Goal: Transaction & Acquisition: Book appointment/travel/reservation

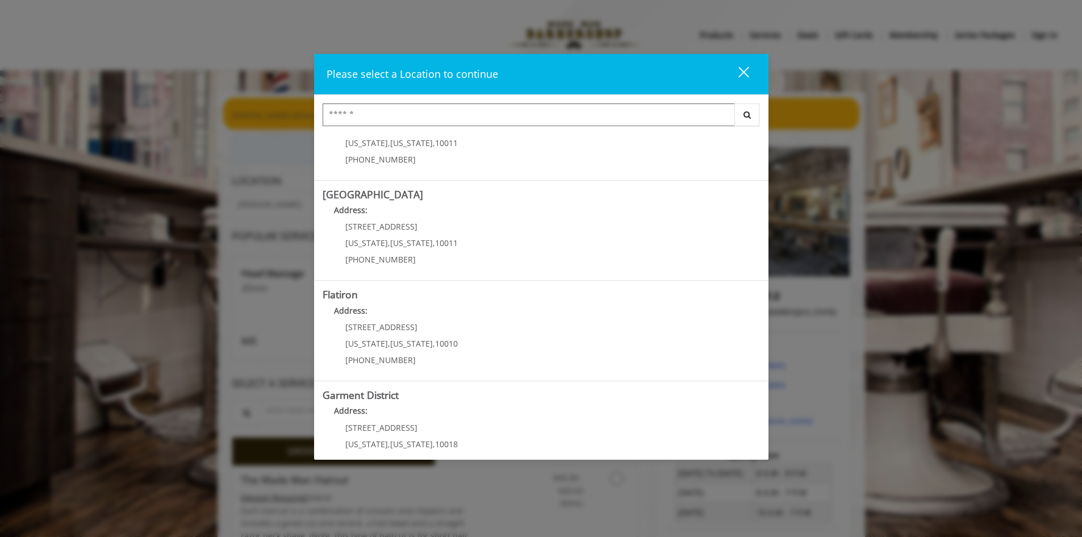
scroll to position [180, 0]
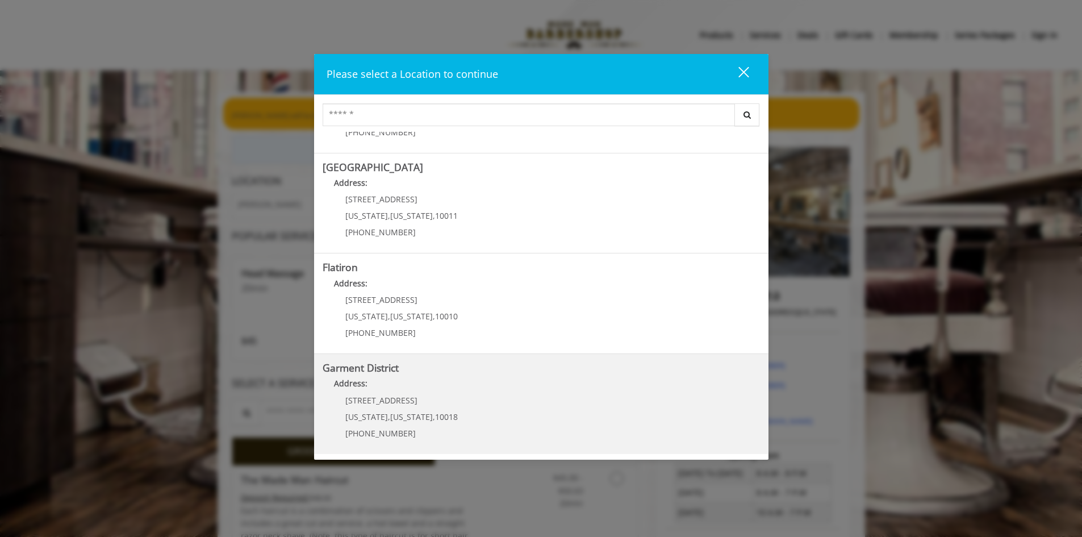
click at [418, 392] on District "Address:" at bounding box center [542, 386] width 438 height 18
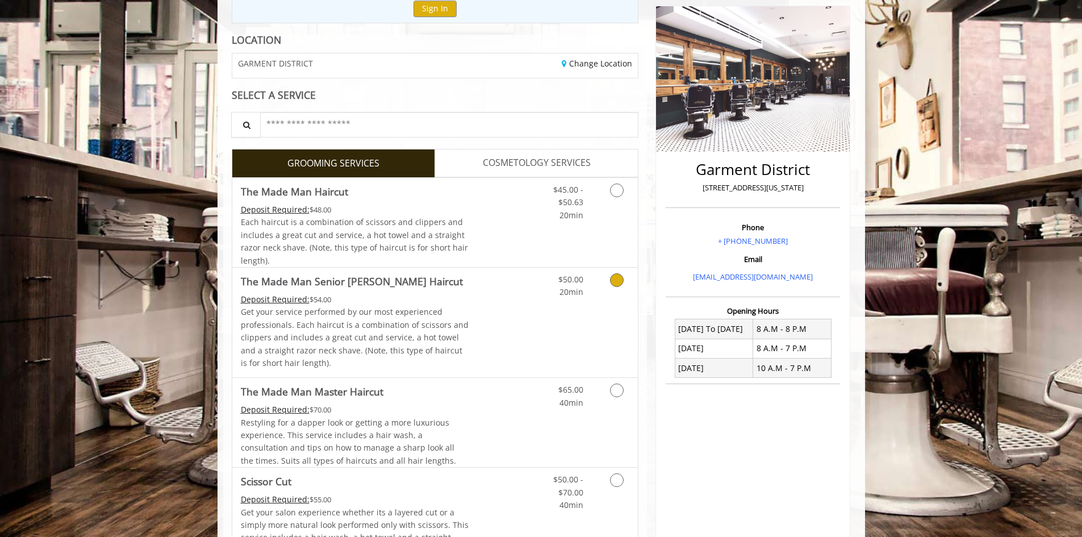
scroll to position [399, 0]
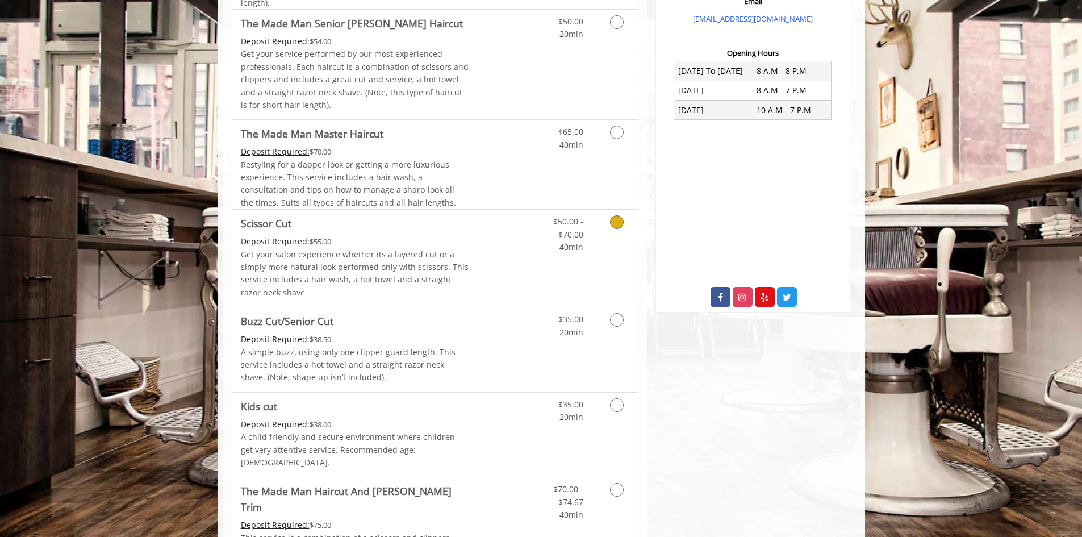
click at [618, 222] on icon "Grooming services" at bounding box center [617, 222] width 14 height 14
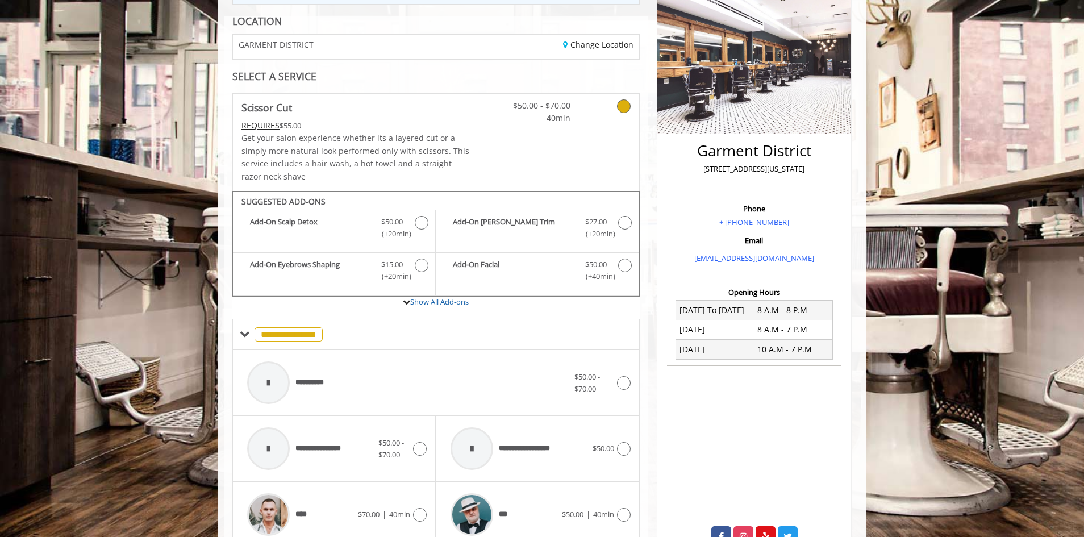
scroll to position [159, 0]
click at [409, 234] on span "(+20min )" at bounding box center [393, 234] width 34 height 12
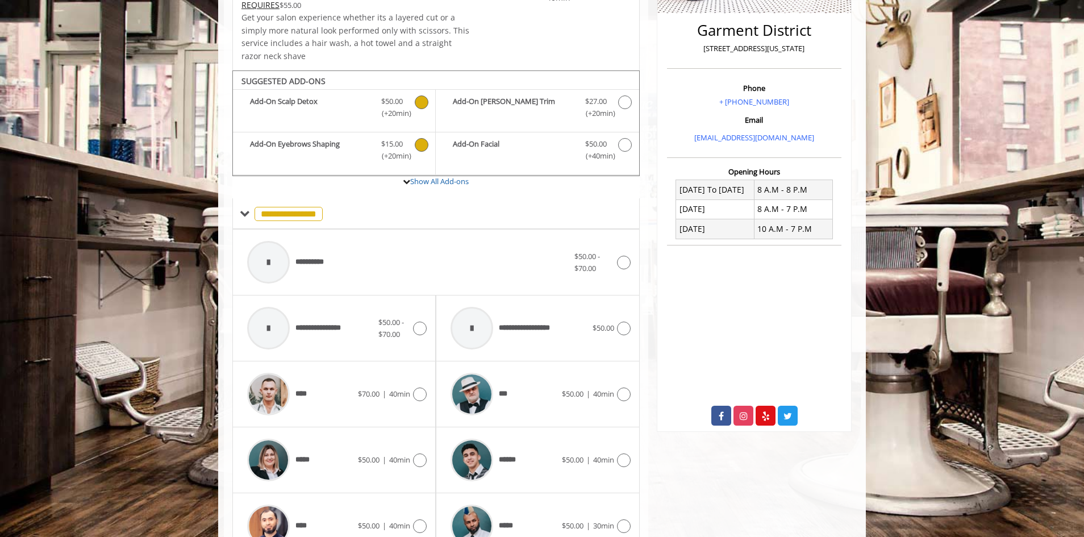
scroll to position [280, 0]
click at [425, 101] on icon "Scissor Cut Add-onS" at bounding box center [422, 103] width 14 height 14
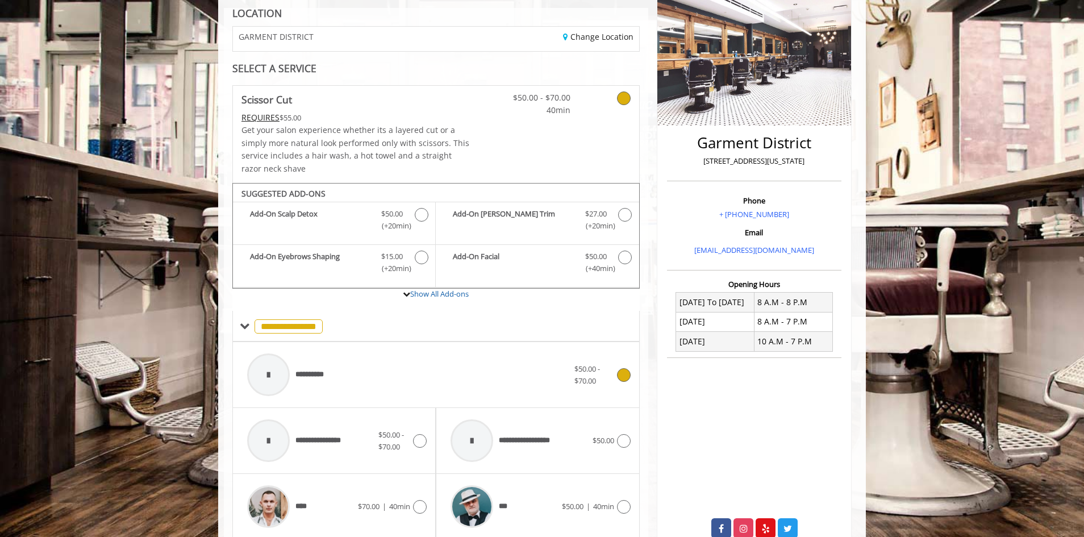
scroll to position [167, 0]
click at [447, 290] on link "Show All Add-ons" at bounding box center [439, 294] width 59 height 10
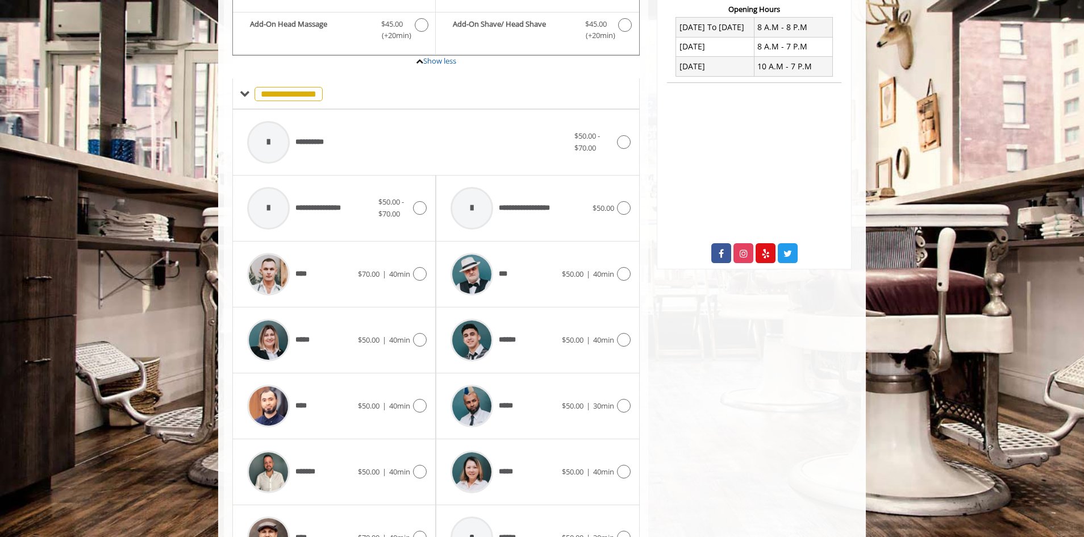
scroll to position [517, 0]
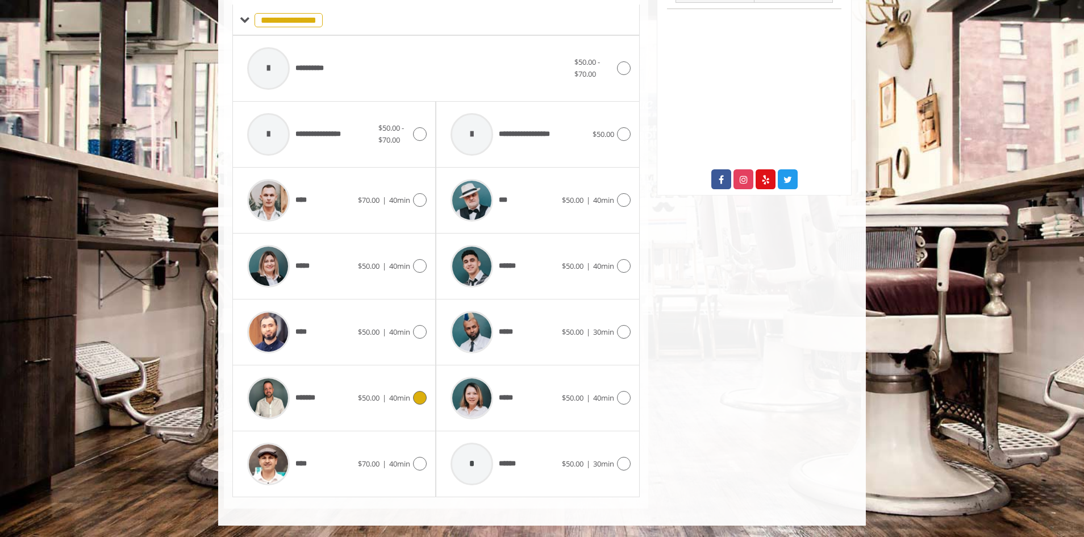
click at [417, 401] on icon at bounding box center [420, 398] width 14 height 14
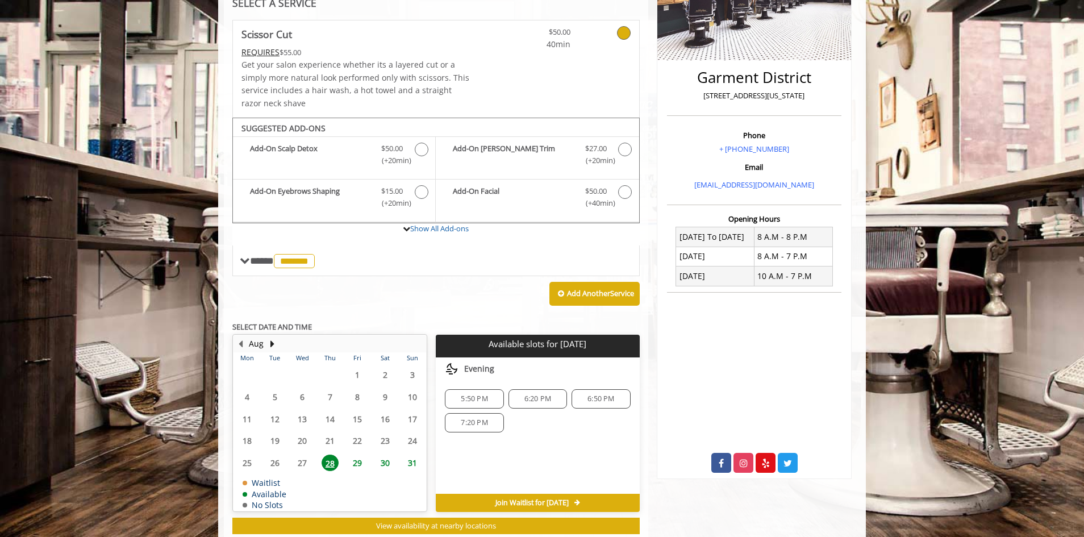
scroll to position [264, 0]
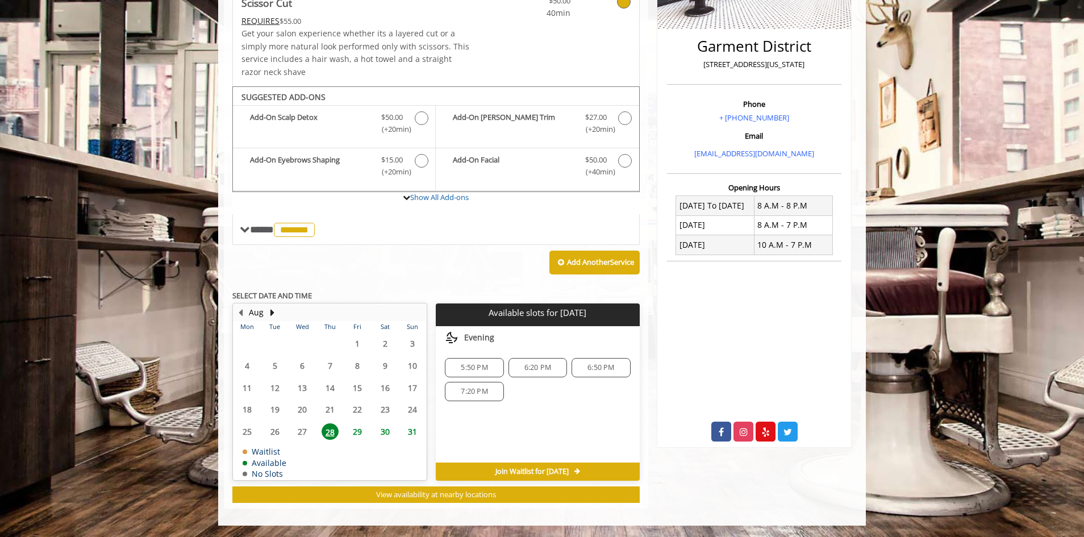
click at [412, 426] on span "31" at bounding box center [412, 431] width 17 height 16
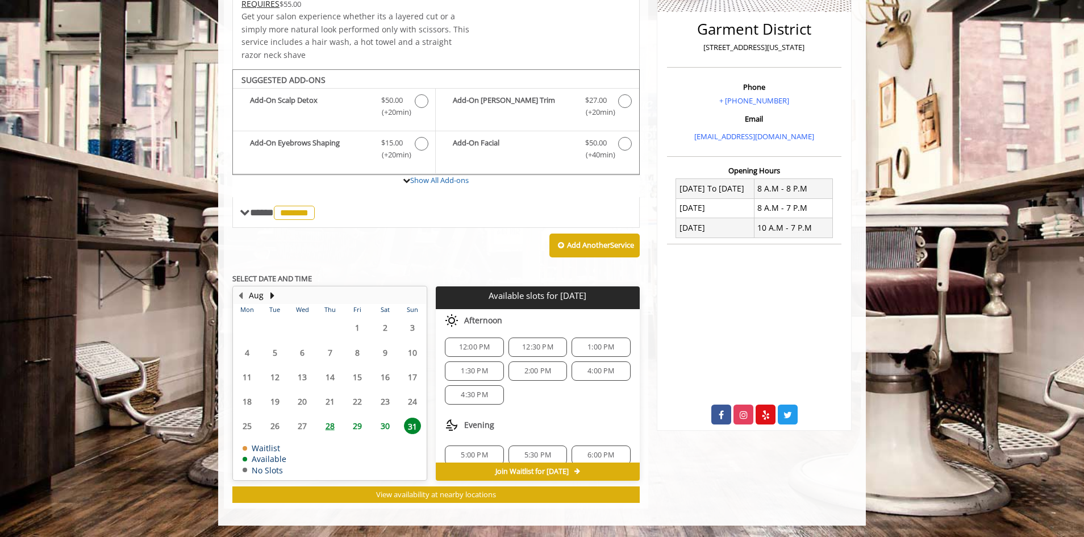
scroll to position [99, 0]
click at [276, 296] on button "Next Month" at bounding box center [272, 295] width 9 height 13
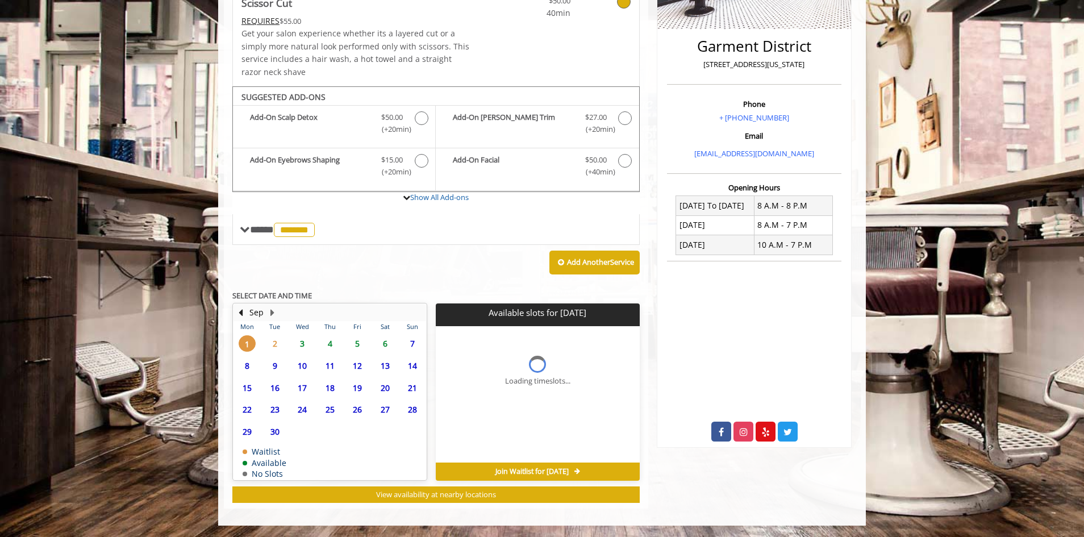
scroll to position [0, 0]
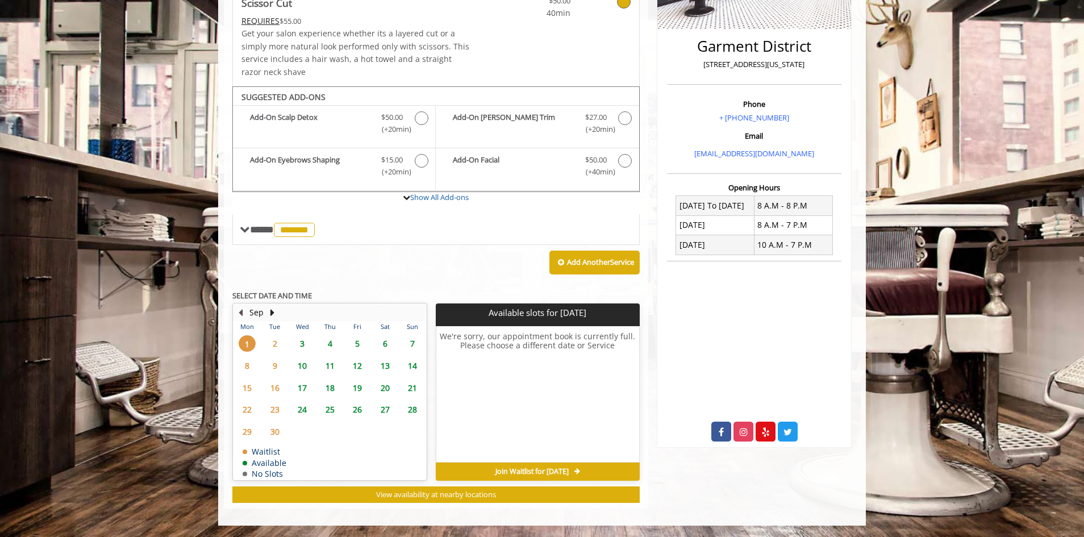
click at [240, 311] on button "Previous Month" at bounding box center [240, 312] width 9 height 13
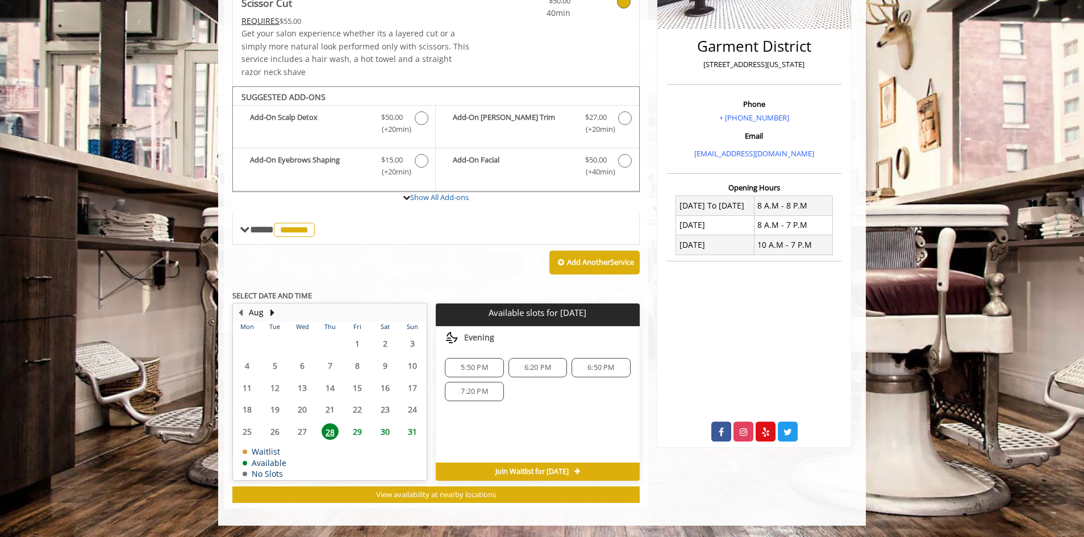
click at [363, 430] on span "29" at bounding box center [357, 431] width 17 height 16
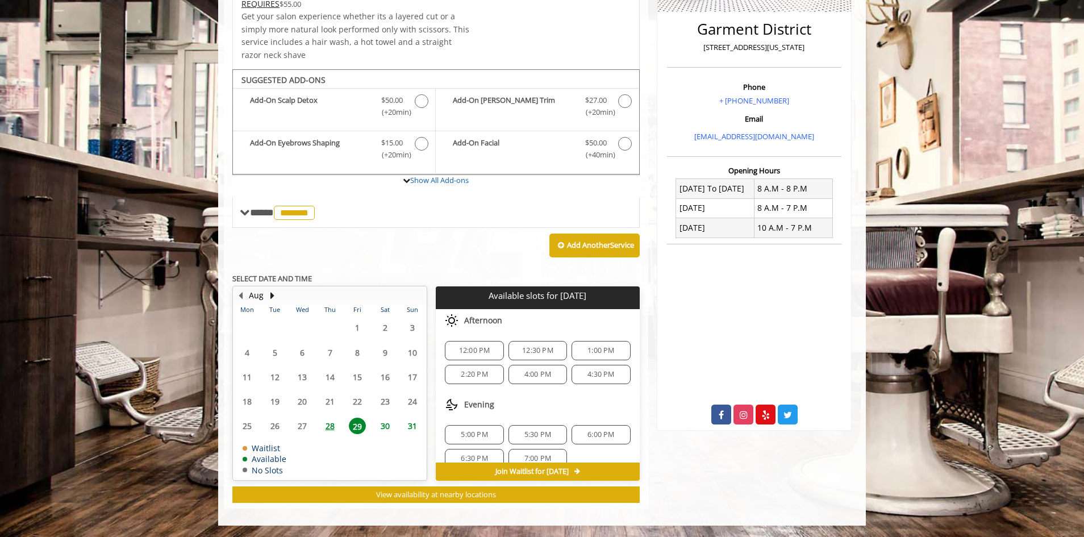
click at [389, 428] on span "30" at bounding box center [385, 426] width 17 height 16
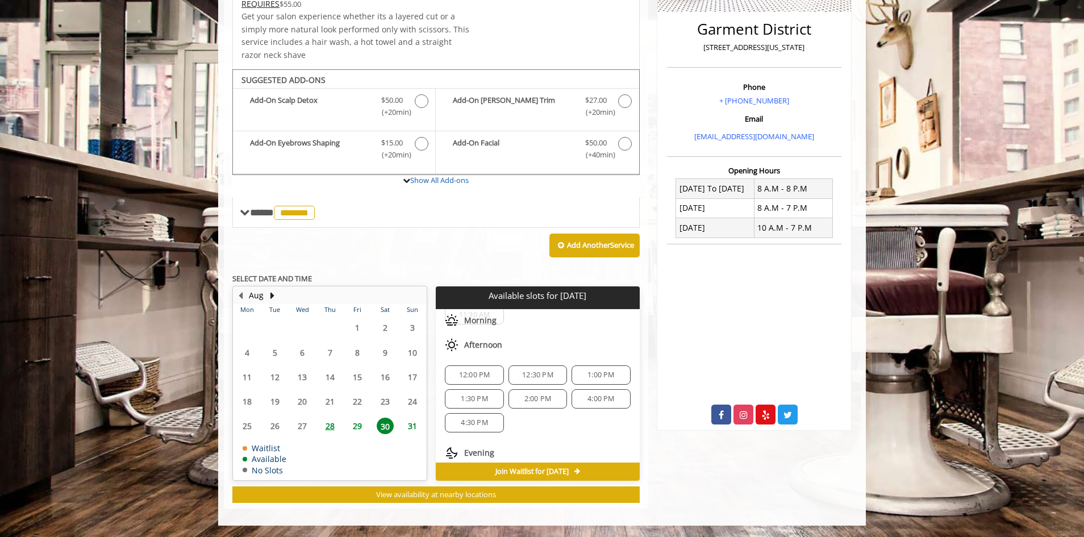
scroll to position [99, 0]
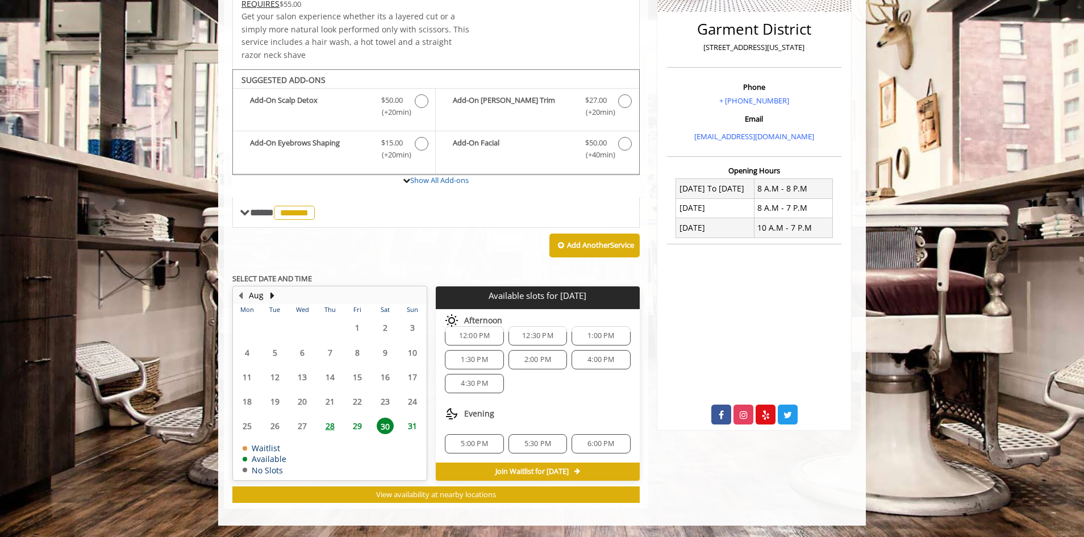
click at [413, 430] on span "31" at bounding box center [412, 426] width 17 height 16
click at [599, 367] on span "4:00 PM" at bounding box center [601, 363] width 27 height 9
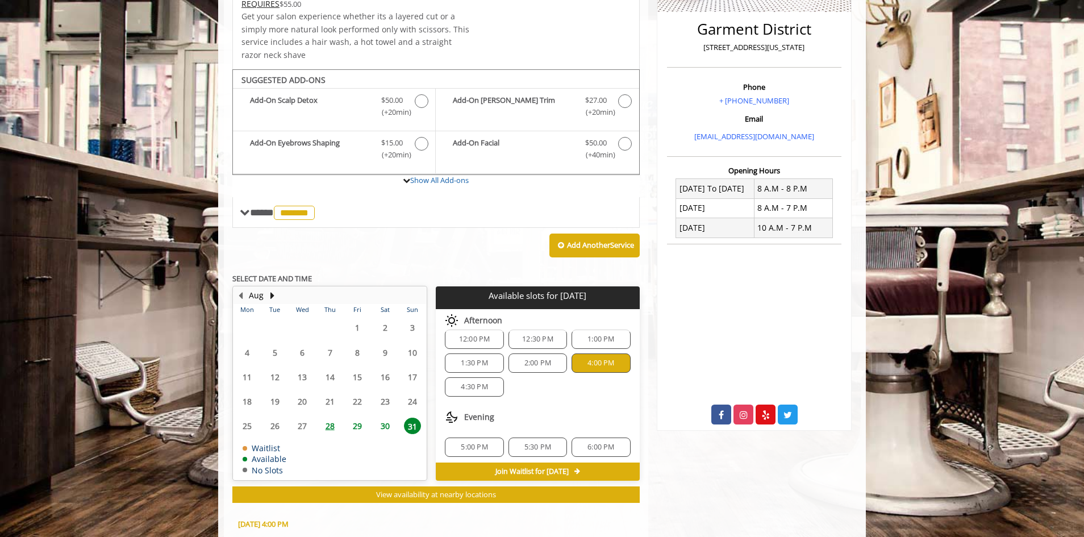
scroll to position [486, 0]
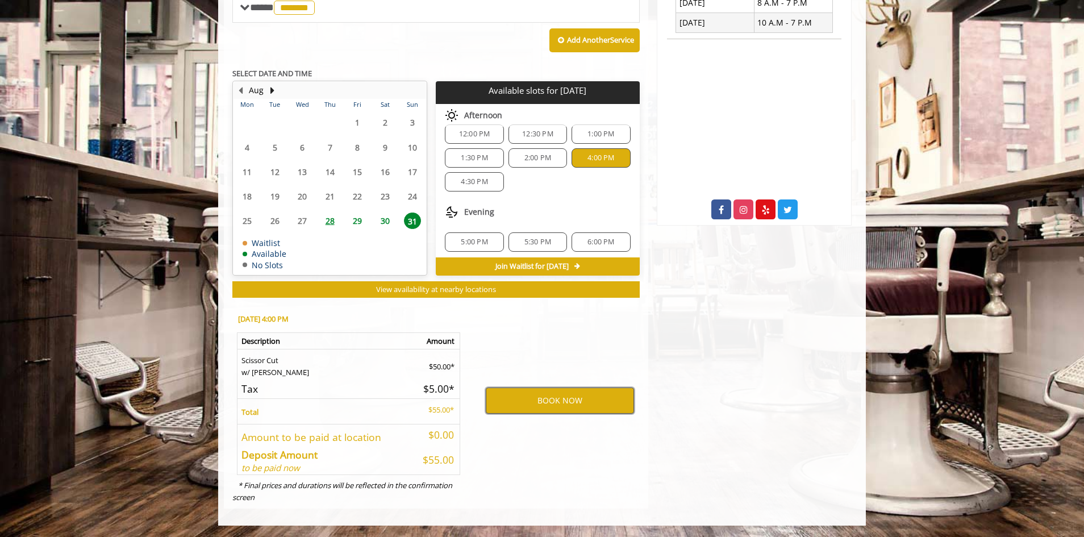
click at [585, 397] on button "BOOK NOW" at bounding box center [560, 401] width 148 height 26
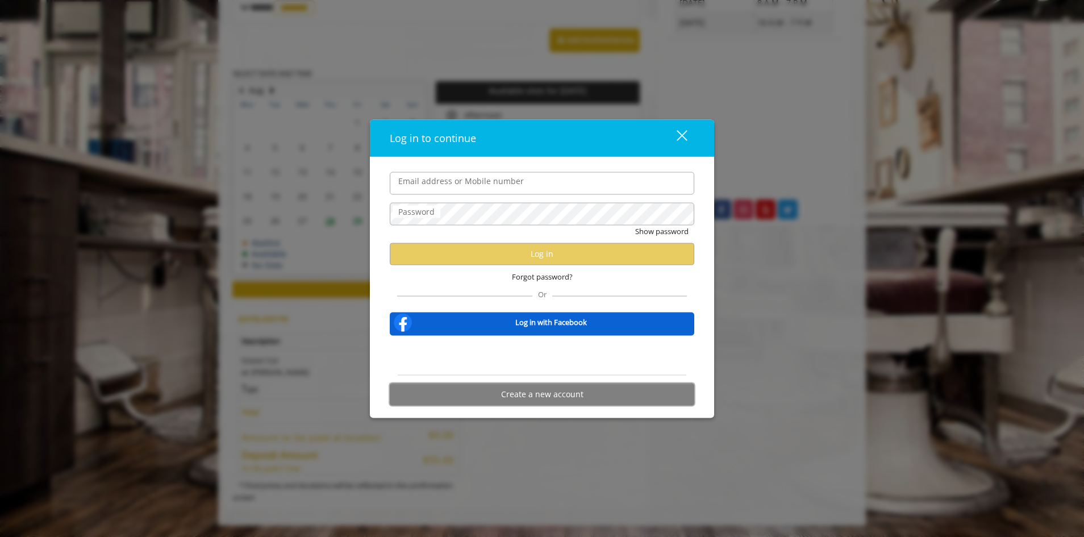
click at [565, 399] on button "Create a new account" at bounding box center [542, 394] width 305 height 22
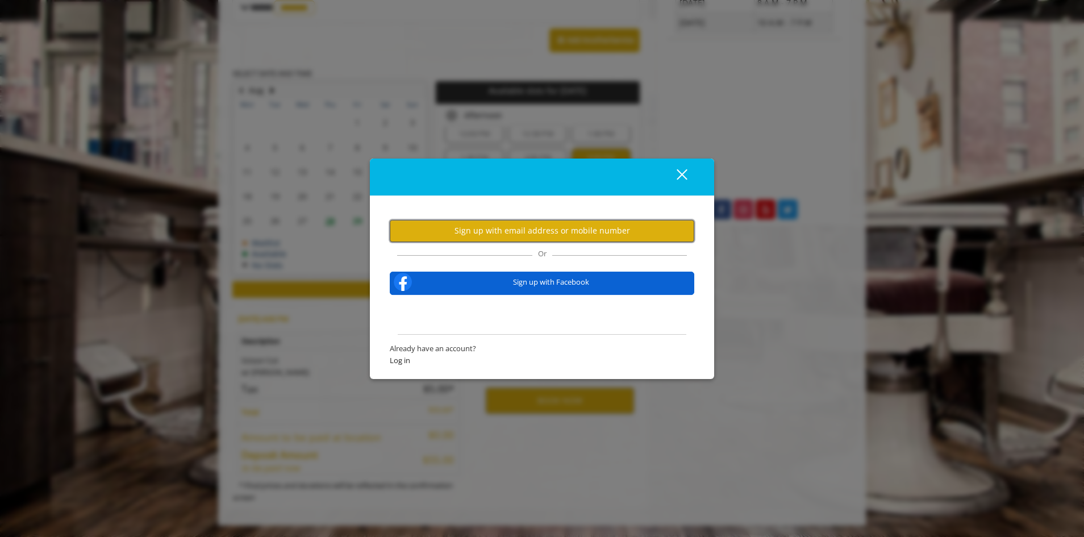
click at [606, 237] on button "Sign up with email address or mobile number" at bounding box center [542, 231] width 305 height 22
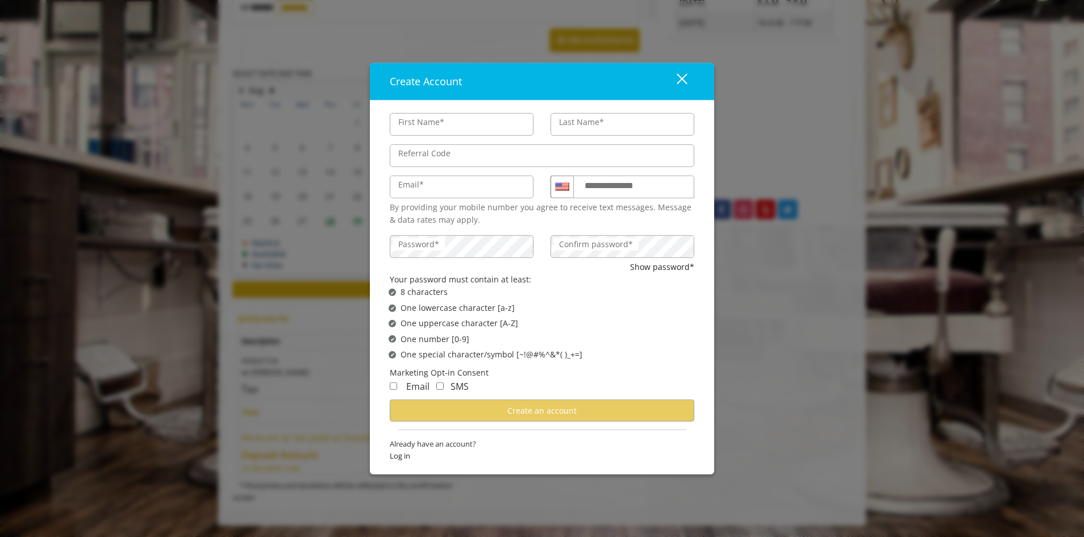
type input "****"
type input "*****"
type input "**********"
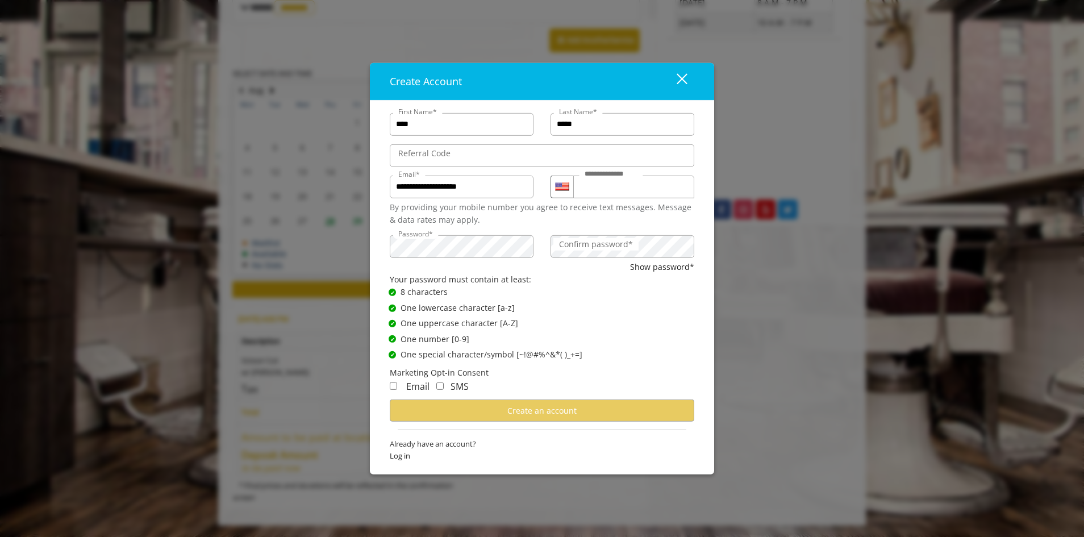
click at [576, 250] on label "Confirm password*" at bounding box center [595, 244] width 85 height 13
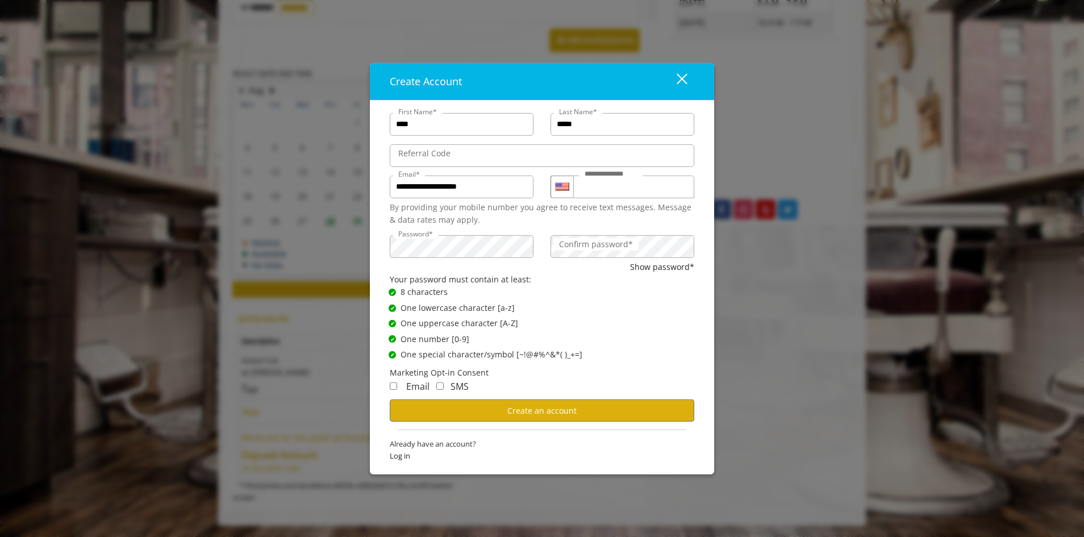
click at [440, 390] on div "SMS" at bounding box center [449, 387] width 39 height 15
click at [411, 388] on span "Email" at bounding box center [417, 386] width 23 height 13
click at [465, 414] on button "Create an account" at bounding box center [542, 410] width 305 height 22
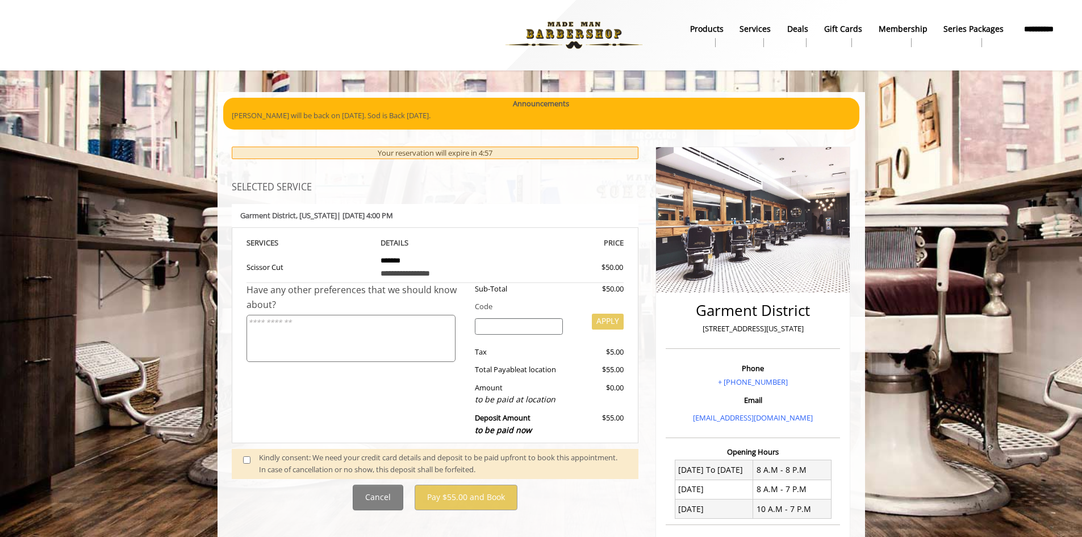
click at [326, 332] on textarea at bounding box center [351, 338] width 209 height 47
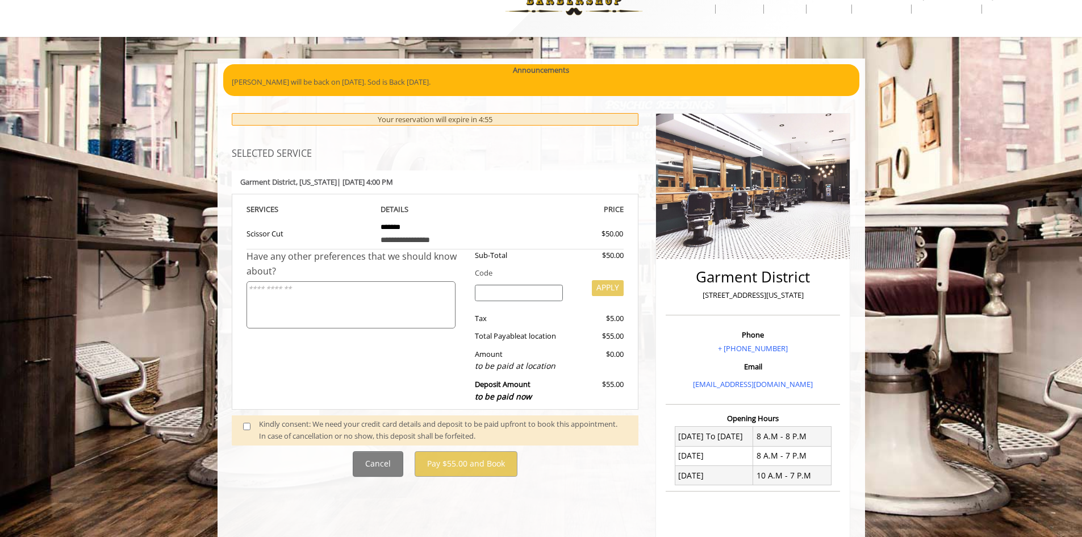
scroll to position [94, 0]
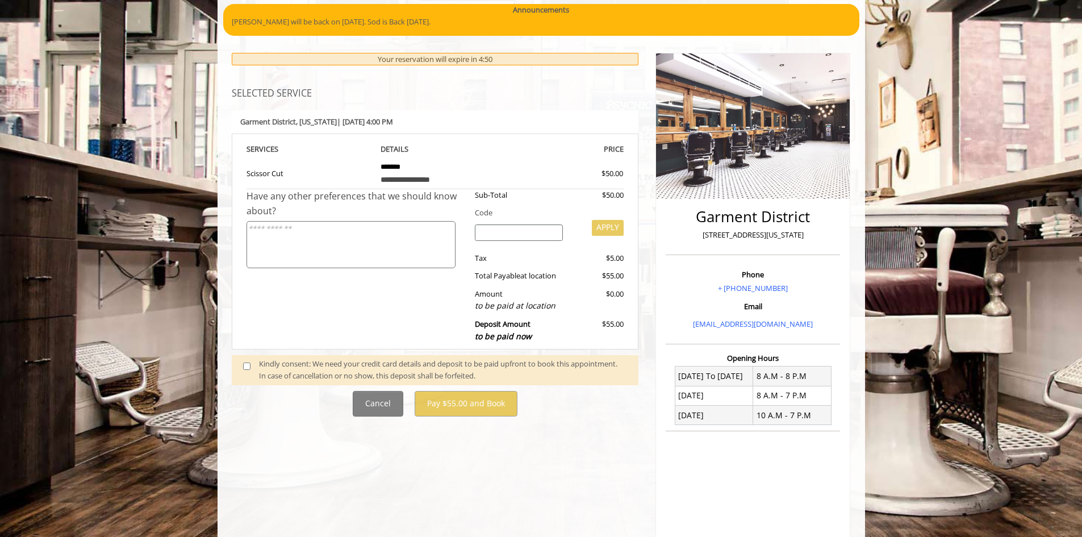
click at [257, 370] on span at bounding box center [252, 370] width 34 height 24
click at [255, 369] on span at bounding box center [252, 370] width 34 height 24
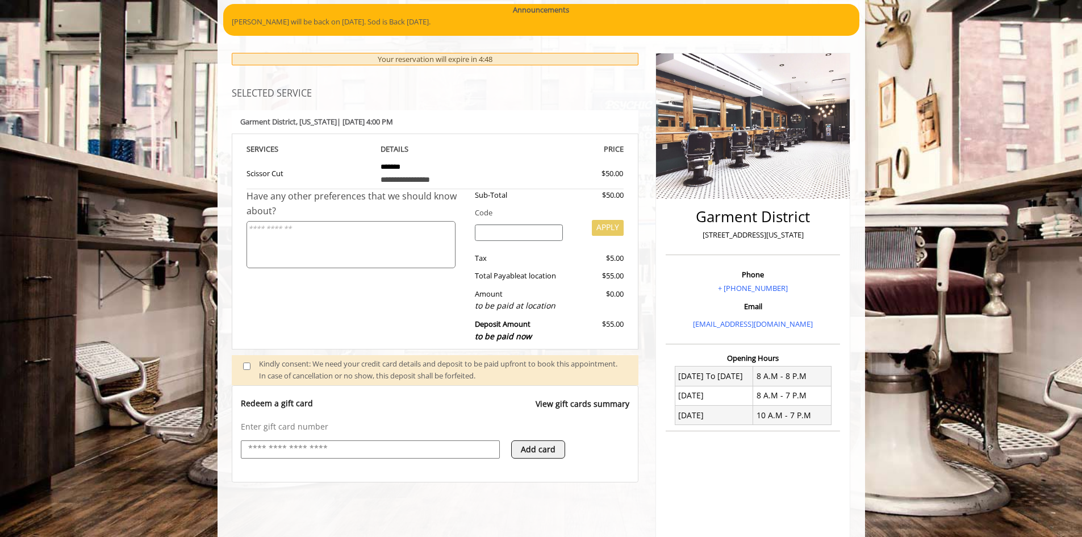
click at [370, 455] on input "text" at bounding box center [370, 449] width 247 height 14
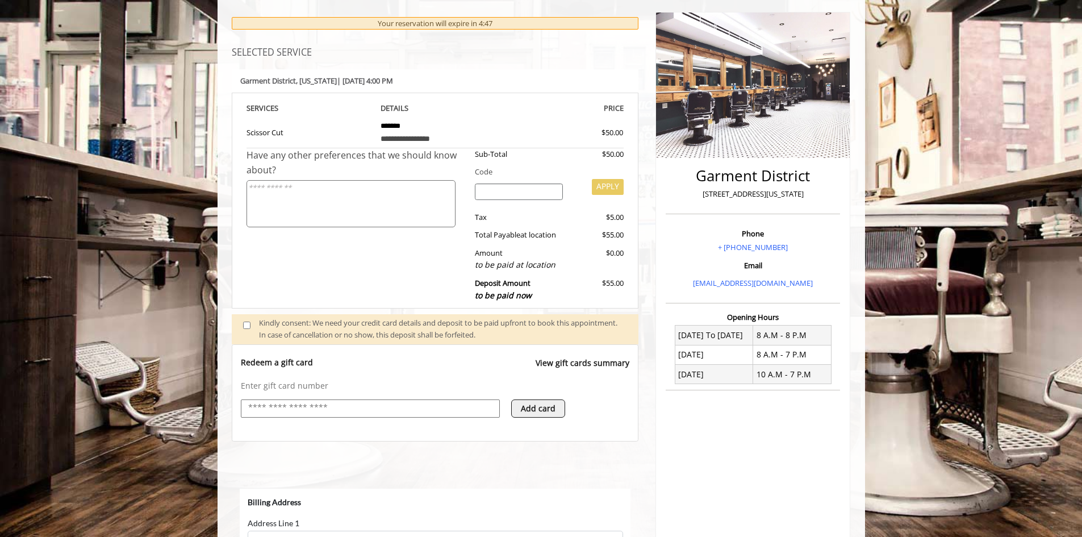
scroll to position [0, 0]
select select "***"
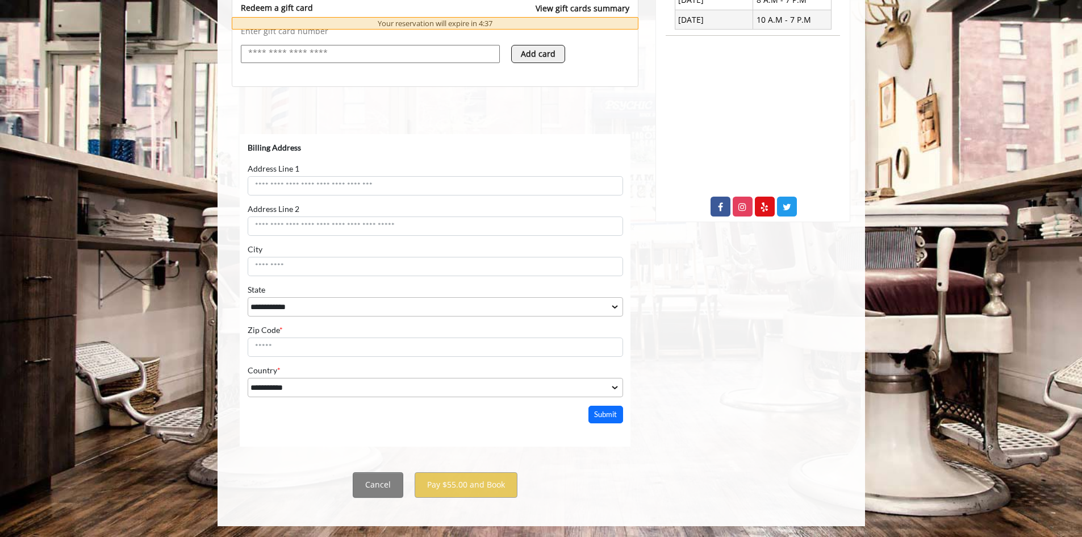
scroll to position [490, 0]
click at [500, 194] on form "**********" at bounding box center [435, 268] width 376 height 255
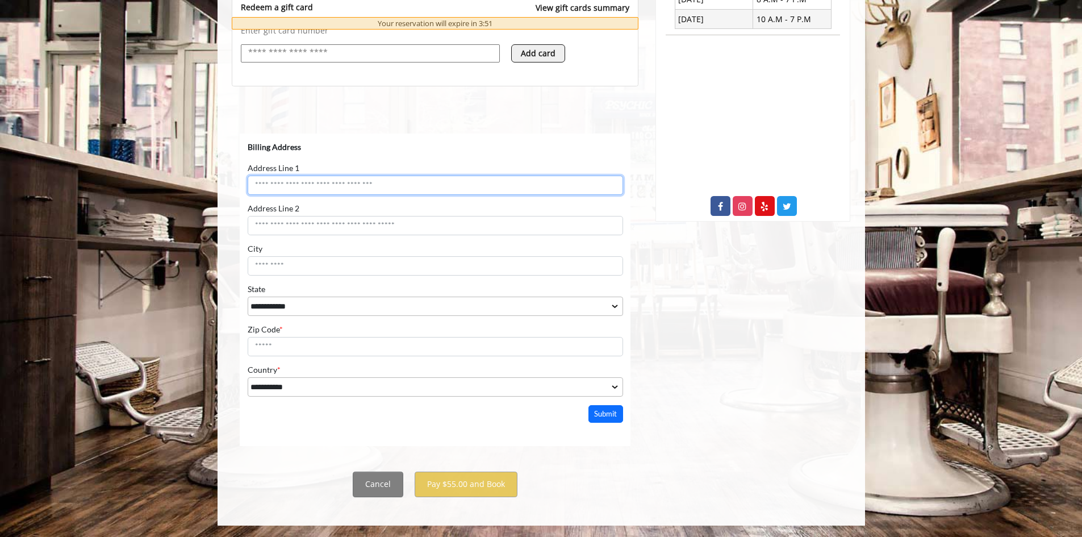
click at [482, 187] on input "Address Line 1" at bounding box center [435, 184] width 376 height 19
type input "**********"
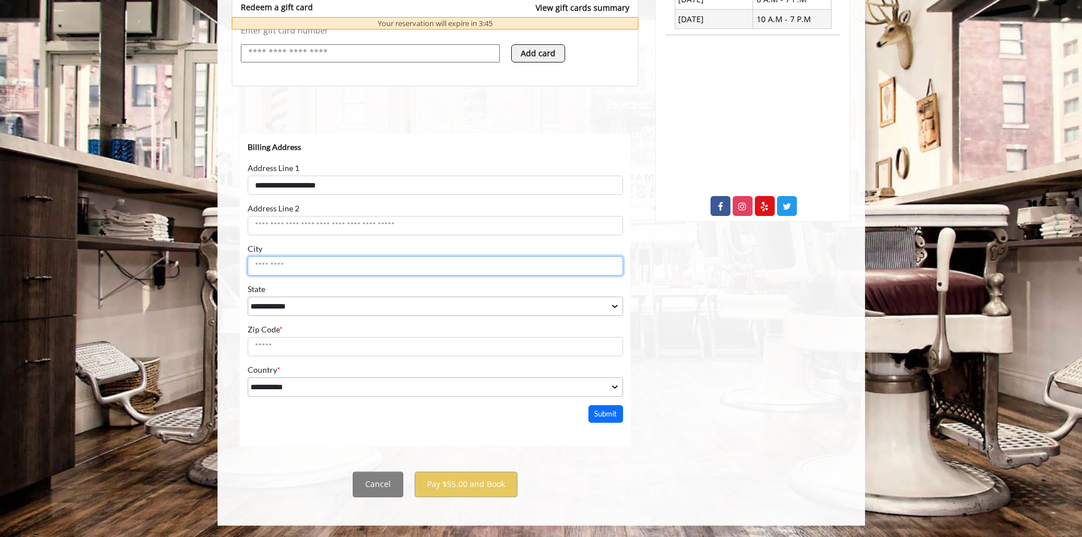
type input "*"
type input "********"
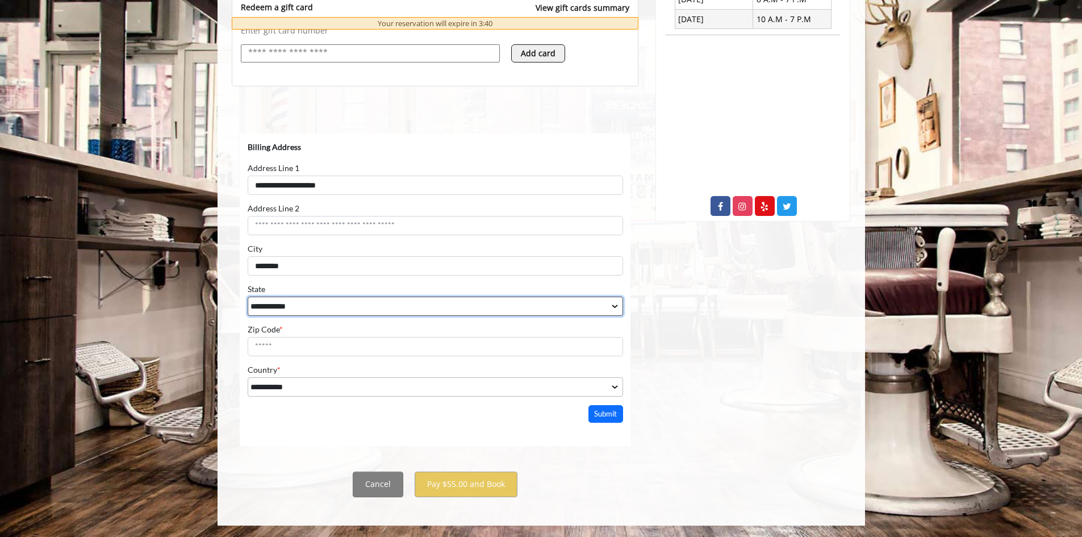
select select "**"
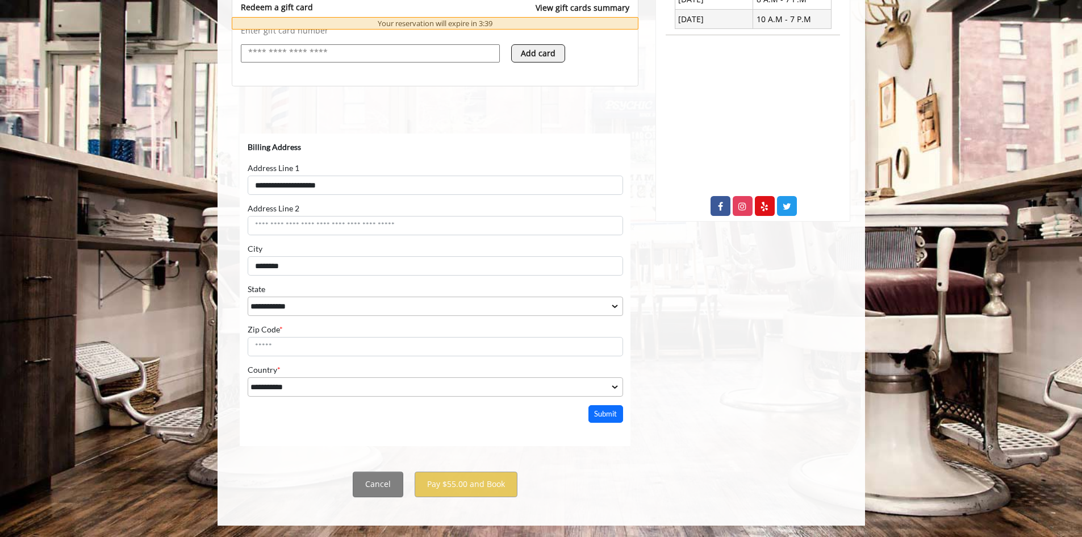
click at [397, 356] on form "**********" at bounding box center [435, 268] width 376 height 255
click at [392, 348] on input "Zip Code *" at bounding box center [435, 345] width 376 height 19
type input "*****"
click at [608, 405] on button "Submit" at bounding box center [605, 414] width 35 height 18
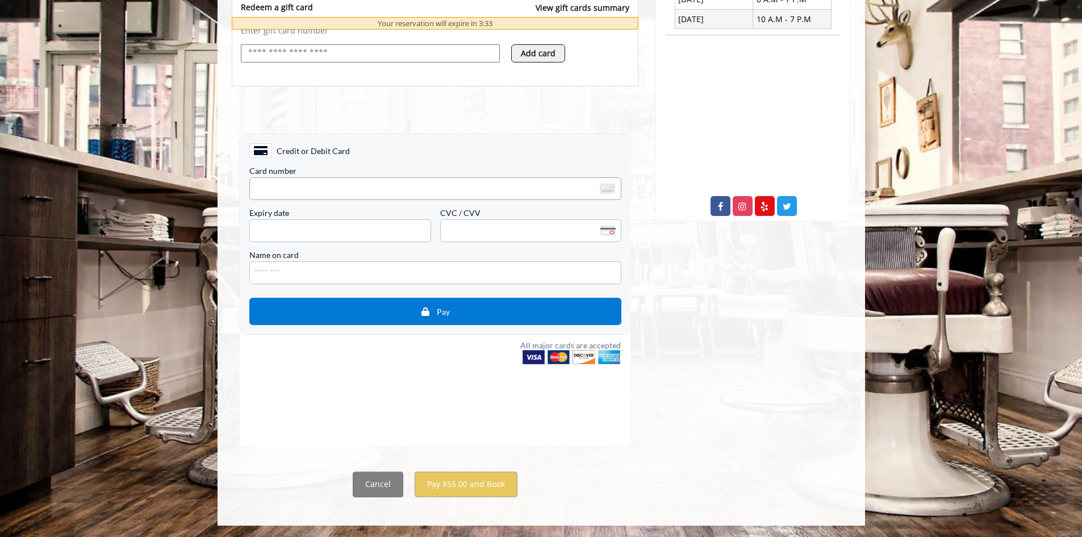
click at [445, 180] on iframe "<p>Your browser does not support iframes.</p>" at bounding box center [435, 188] width 362 height 16
